Goal: Information Seeking & Learning: Understand process/instructions

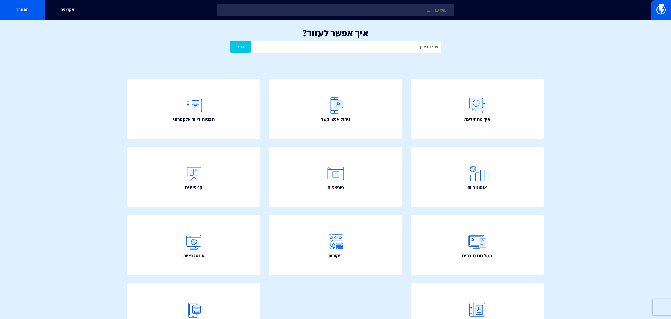
type input "מחיקת חשבון"
click at [230, 41] on button "חפש" at bounding box center [240, 47] width 21 height 12
click at [299, 49] on input "מחיקת חשבון" at bounding box center [346, 47] width 188 height 12
type input "מחיקת חשבוןמחיקה"
click at [230, 41] on button "חפש" at bounding box center [240, 47] width 21 height 12
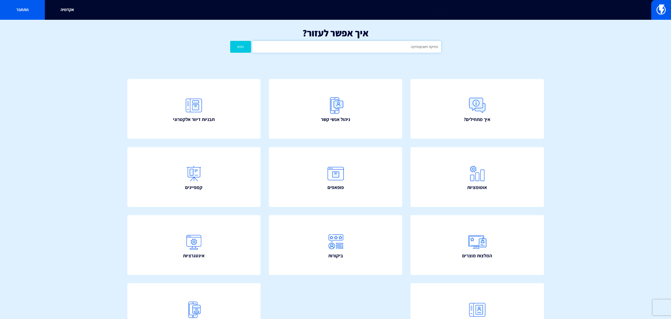
click at [408, 45] on input "מחיקת חשבוןמחיקה" at bounding box center [346, 47] width 188 height 12
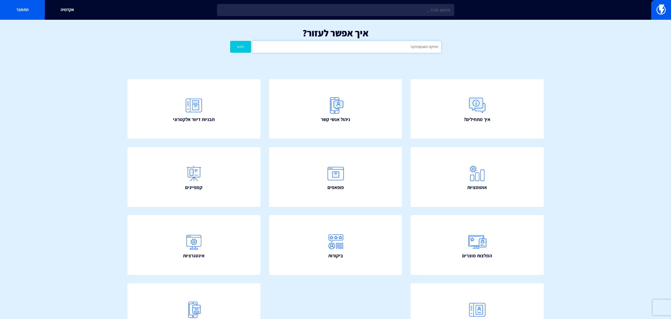
click at [408, 45] on input "מחיקת חשבוןמחיקה" at bounding box center [346, 47] width 188 height 12
type input "מחיקה"
click at [230, 41] on button "חפש" at bounding box center [240, 47] width 21 height 12
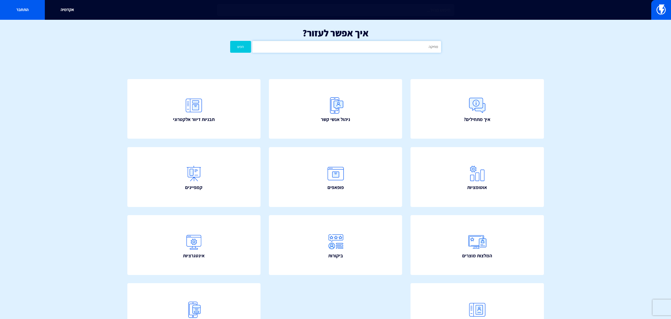
click at [332, 43] on input "מחיקה" at bounding box center [346, 47] width 188 height 12
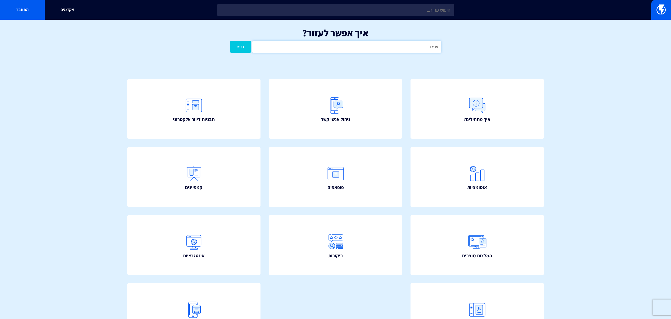
click at [332, 43] on input "מחיקה" at bounding box center [346, 47] width 188 height 12
type input "חשבון"
click at [230, 41] on button "חפש" at bounding box center [240, 47] width 21 height 12
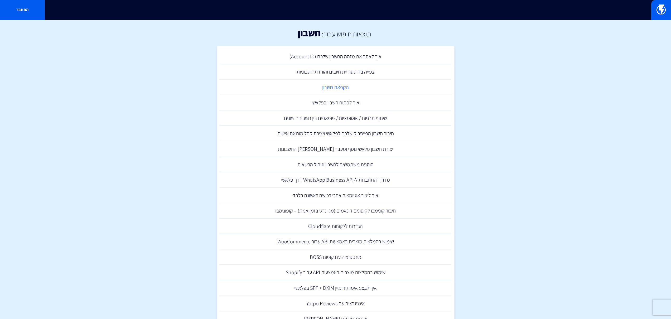
click at [330, 89] on link "הקפאת חשבון" at bounding box center [336, 88] width 232 height 16
